Goal: Submit feedback/report problem: Leave review/rating

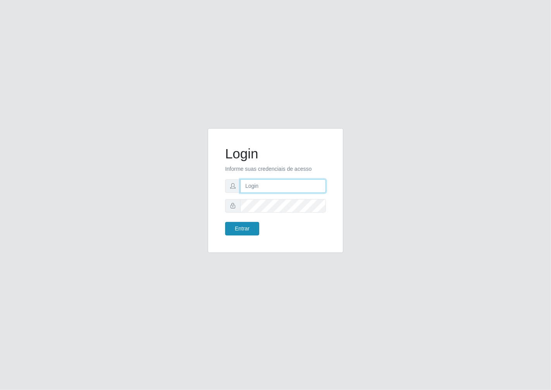
type input "janaina@iwof"
click at [247, 225] on button "Entrar" at bounding box center [242, 229] width 34 height 14
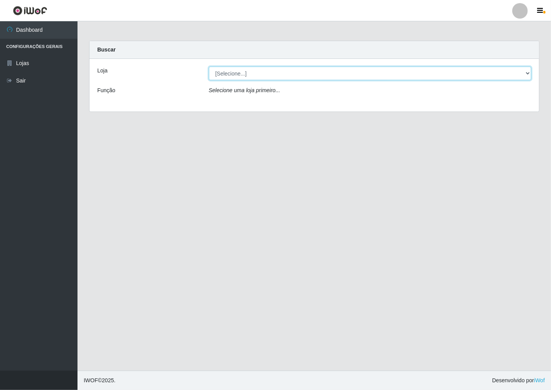
click at [527, 78] on select "[Selecione...] Minimercado Filezão" at bounding box center [370, 74] width 323 height 14
click at [209, 67] on select "[Selecione...] Minimercado Filezão" at bounding box center [370, 74] width 323 height 14
click at [518, 75] on select "[Selecione...] Minimercado Filezão" at bounding box center [370, 74] width 323 height 14
select select "204"
click at [209, 67] on select "[Selecione...] Minimercado Filezão" at bounding box center [370, 74] width 323 height 14
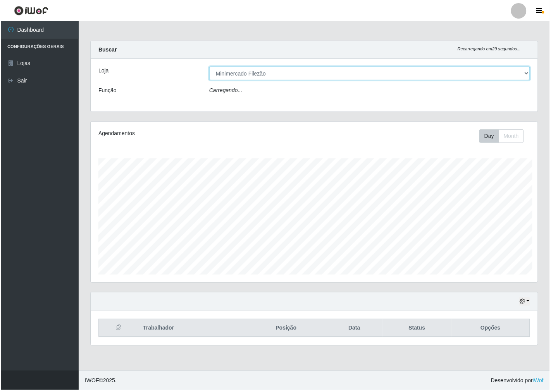
scroll to position [387016, 386730]
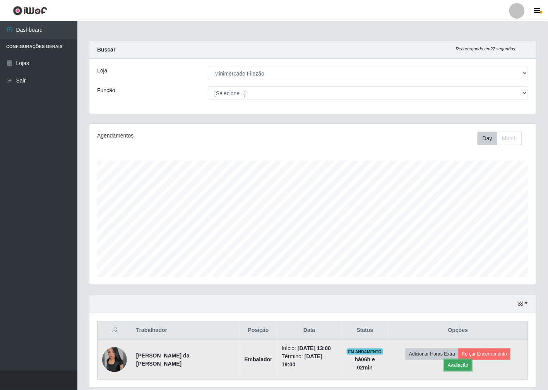
drag, startPoint x: 508, startPoint y: 359, endPoint x: 511, endPoint y: 355, distance: 4.9
click at [472, 360] on button "Avaliação" at bounding box center [457, 365] width 27 height 11
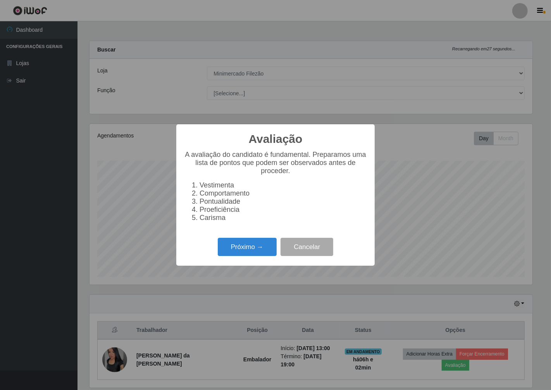
scroll to position [160, 442]
click at [243, 250] on button "Próximo →" at bounding box center [247, 247] width 59 height 18
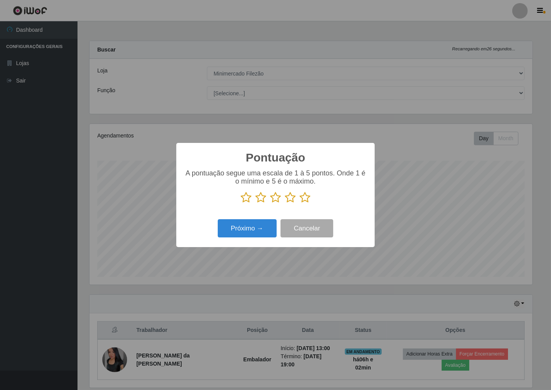
scroll to position [387016, 386735]
click at [302, 198] on icon at bounding box center [304, 198] width 11 height 12
click at [299, 203] on input "radio" at bounding box center [299, 203] width 0 height 0
click at [263, 230] on button "Próximo →" at bounding box center [247, 228] width 59 height 18
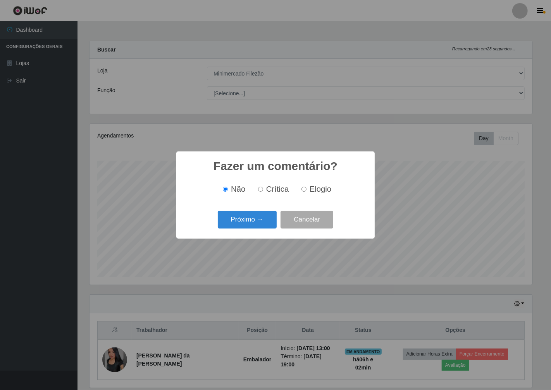
click at [263, 230] on div "Próximo → Cancelar" at bounding box center [275, 219] width 183 height 22
click at [262, 224] on button "Próximo →" at bounding box center [247, 220] width 59 height 18
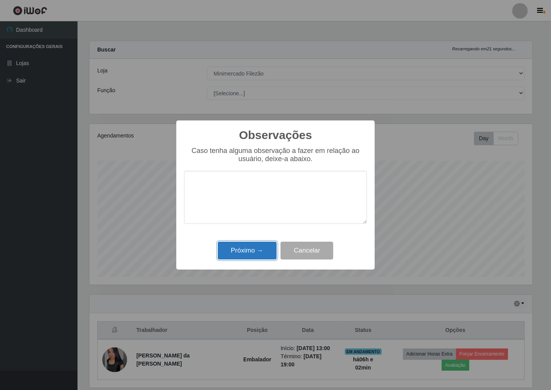
click at [255, 254] on button "Próximo →" at bounding box center [247, 251] width 59 height 18
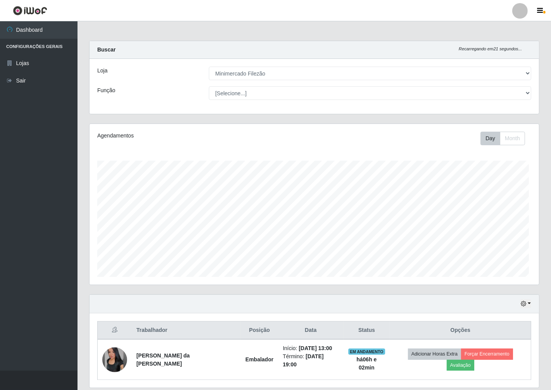
scroll to position [160, 447]
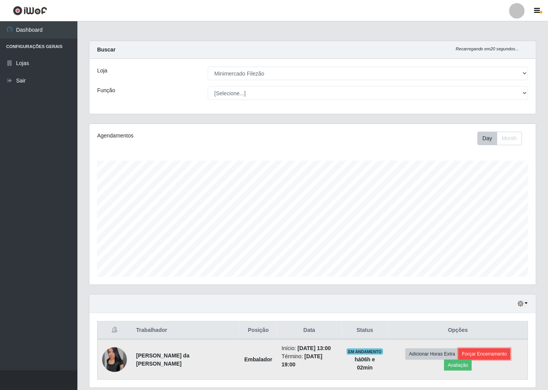
click at [462, 352] on button "Forçar Encerramento" at bounding box center [485, 353] width 52 height 11
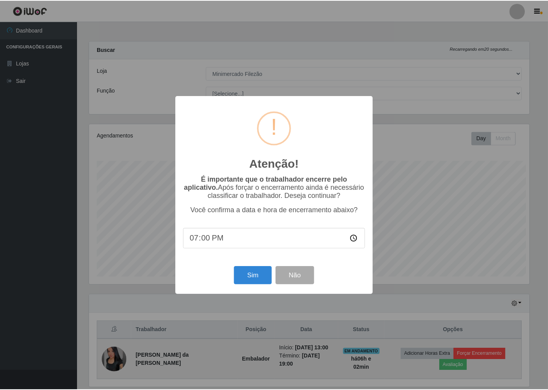
scroll to position [160, 442]
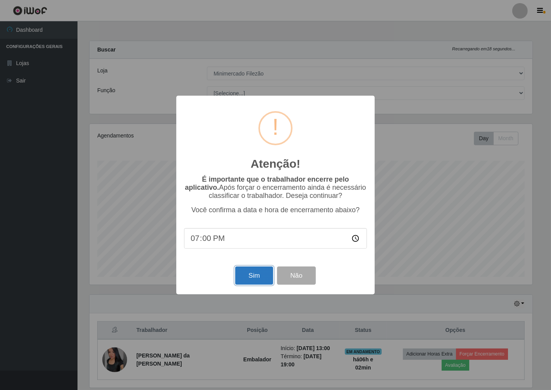
click at [246, 284] on button "Sim" at bounding box center [254, 275] width 38 height 18
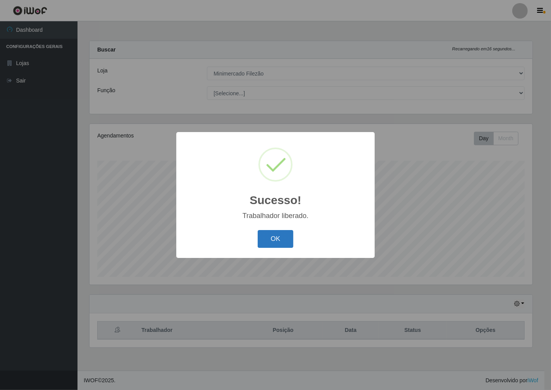
click at [277, 243] on button "OK" at bounding box center [275, 239] width 36 height 18
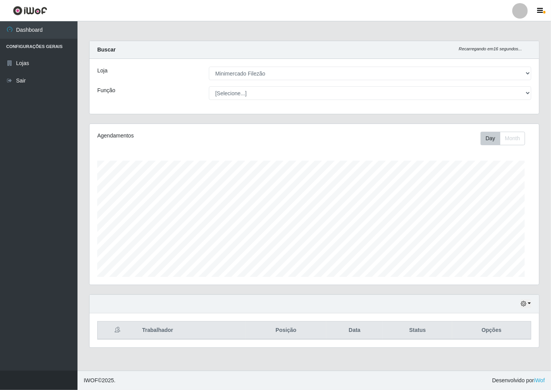
scroll to position [160, 449]
